Goal: Task Accomplishment & Management: Manage account settings

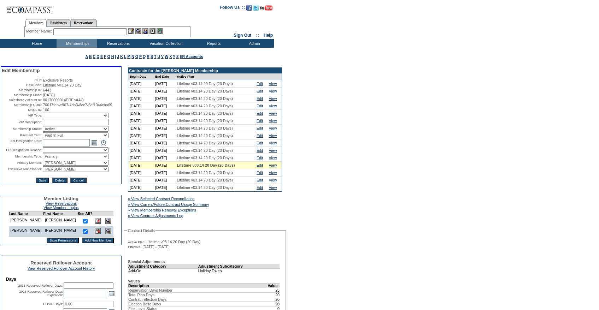
scroll to position [66, 0]
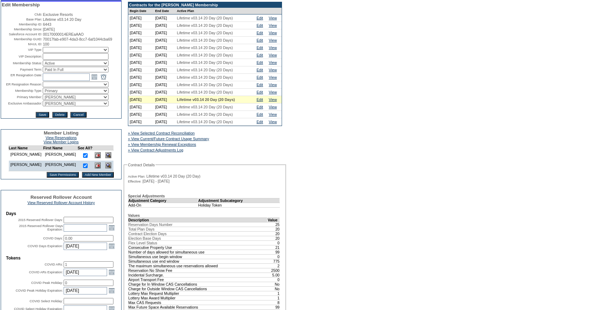
click at [205, 147] on td "» View Selected Contract Reconciliation » View Current/Future Contract Usage Su…" at bounding box center [205, 140] width 154 height 27
click at [205, 142] on div "» View Current/Future Contract Usage Summary" at bounding box center [180, 138] width 109 height 7
click at [205, 141] on link "» View Current/Future Contract Usage Summary" at bounding box center [168, 139] width 81 height 4
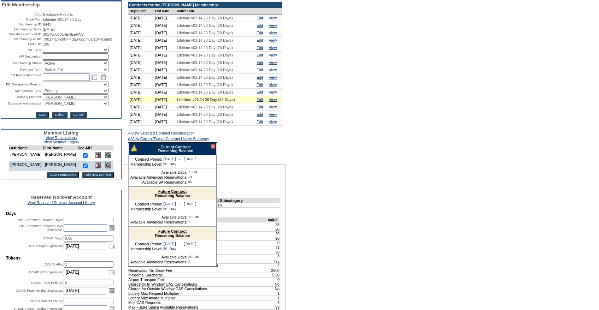
click at [185, 149] on link "Current Contract" at bounding box center [175, 147] width 30 height 4
click at [212, 149] on div at bounding box center [213, 147] width 4 height 4
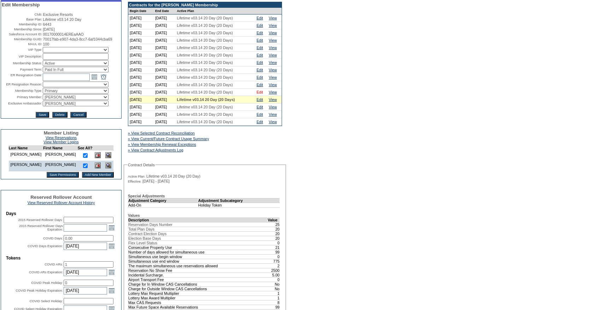
click at [263, 94] on link "Edit" at bounding box center [260, 92] width 6 height 4
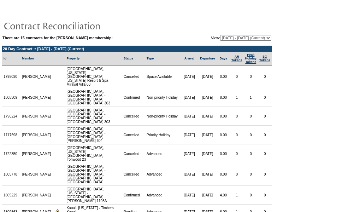
click at [225, 37] on select "08/01/14 - 08/31/15 09/01/15 - 08/31/16 09/01/16 - 08/31/17 09/01/17 - 08/31/18…" at bounding box center [245, 38] width 51 height 6
select select "123466"
click at [220, 35] on select "08/01/14 - 08/31/15 09/01/15 - 08/31/16 09/01/16 - 08/31/17 09/01/17 - 08/31/18…" at bounding box center [245, 38] width 51 height 6
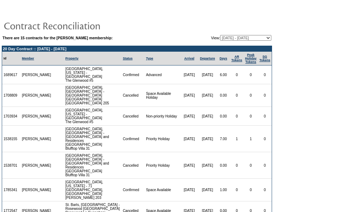
scroll to position [112, 0]
